Goal: Ask a question

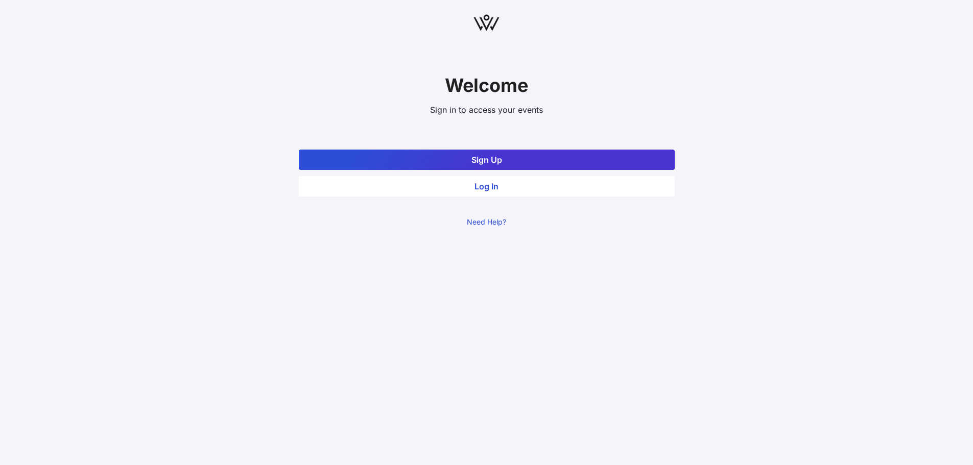
click at [479, 221] on link "Need Help?" at bounding box center [487, 222] width 376 height 10
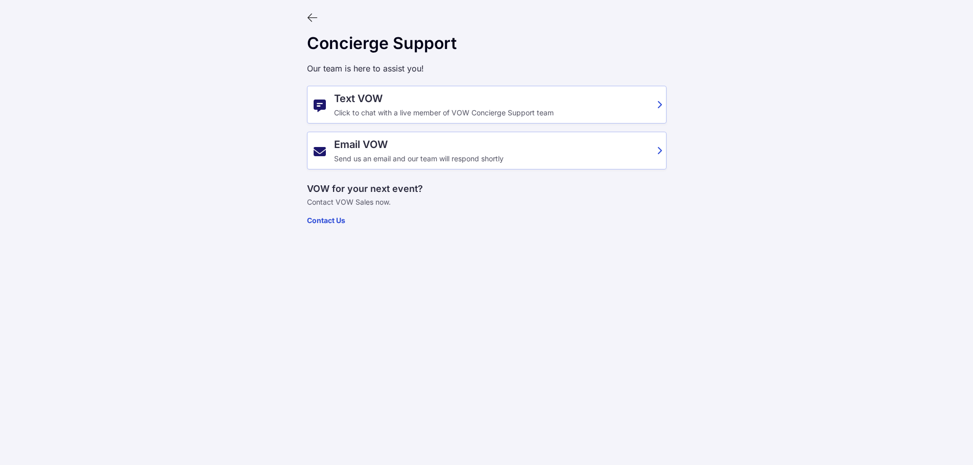
click at [384, 162] on div "Send us an email and our team will respond shortly" at bounding box center [492, 159] width 317 height 8
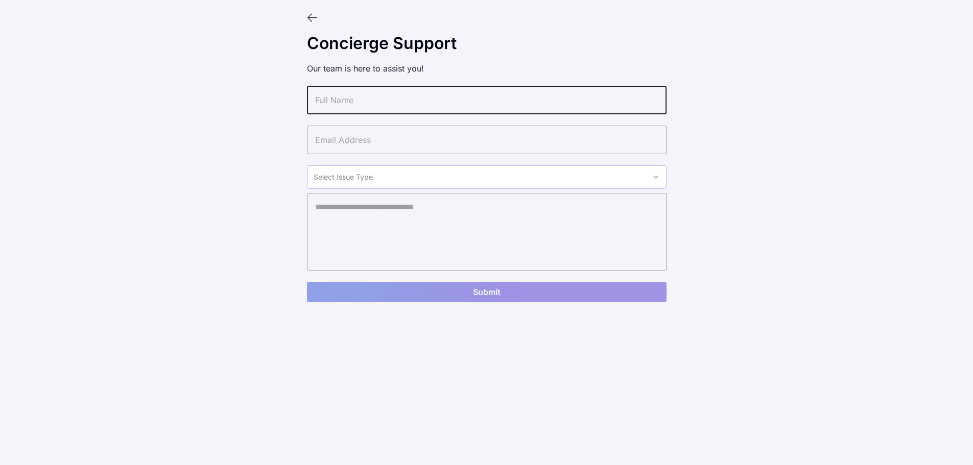
click at [381, 103] on input "text" at bounding box center [486, 100] width 359 height 29
